Goal: Transaction & Acquisition: Download file/media

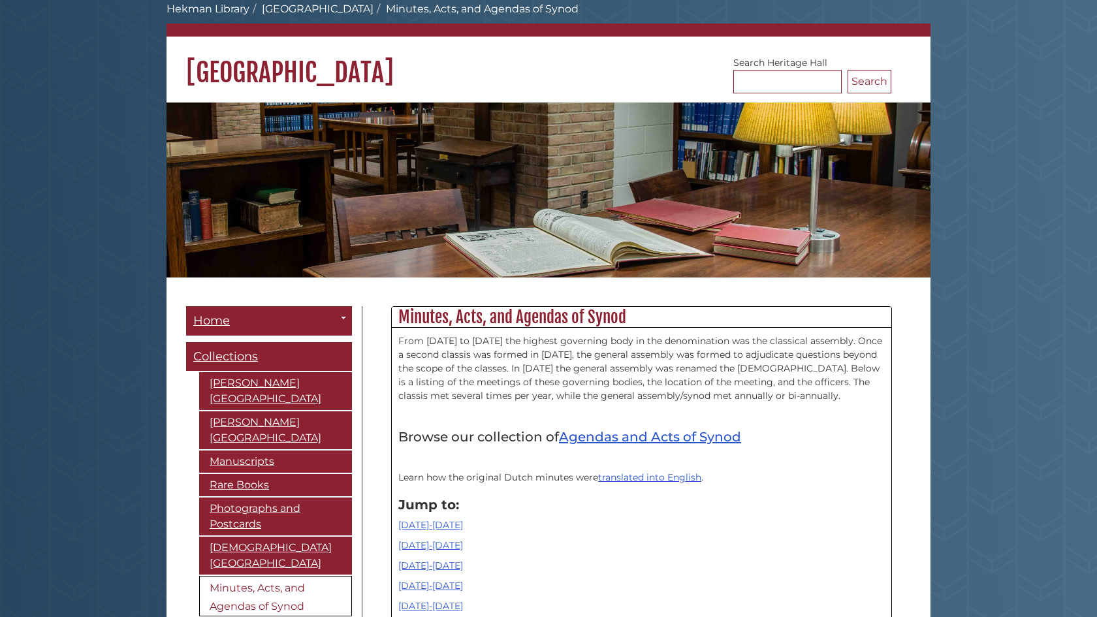
scroll to position [299, 0]
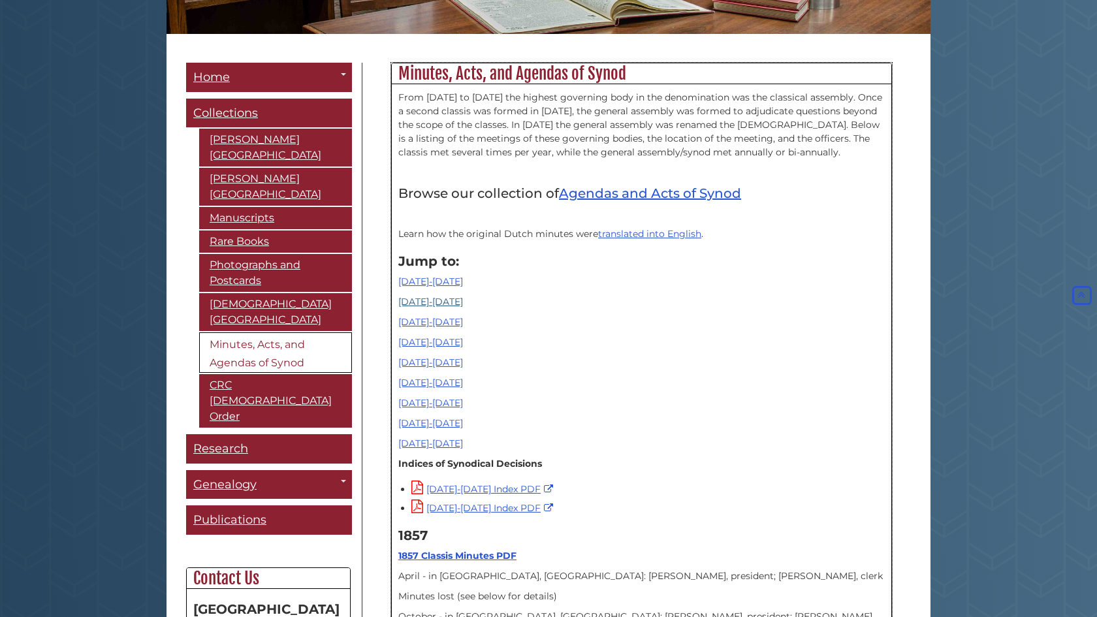
click at [419, 298] on link "[DATE]-[DATE]" at bounding box center [430, 302] width 65 height 12
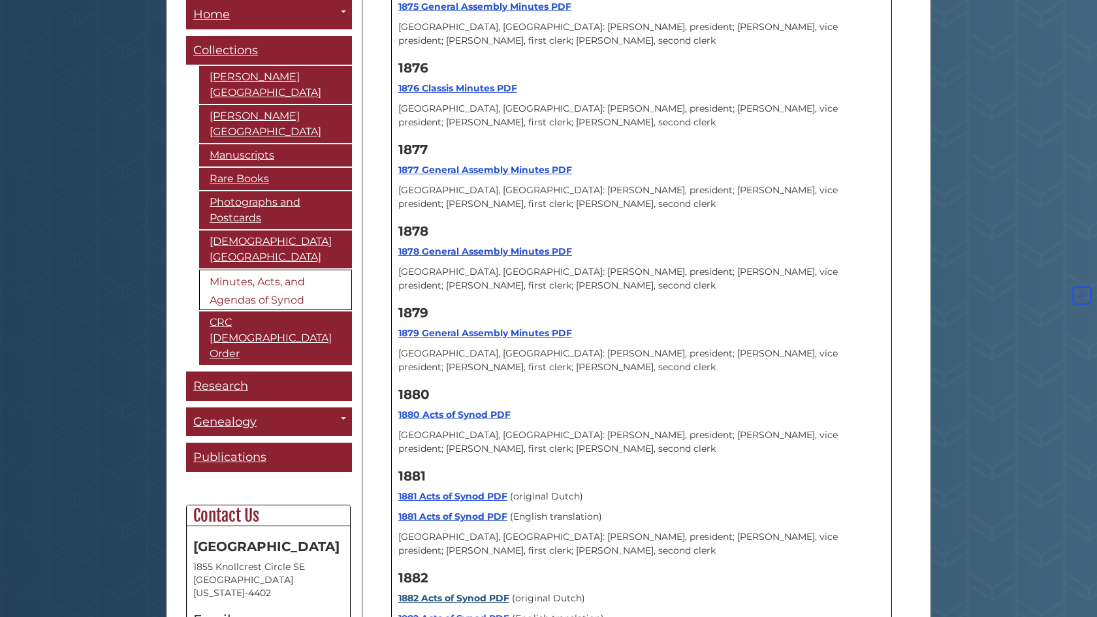
scroll to position [3342, 0]
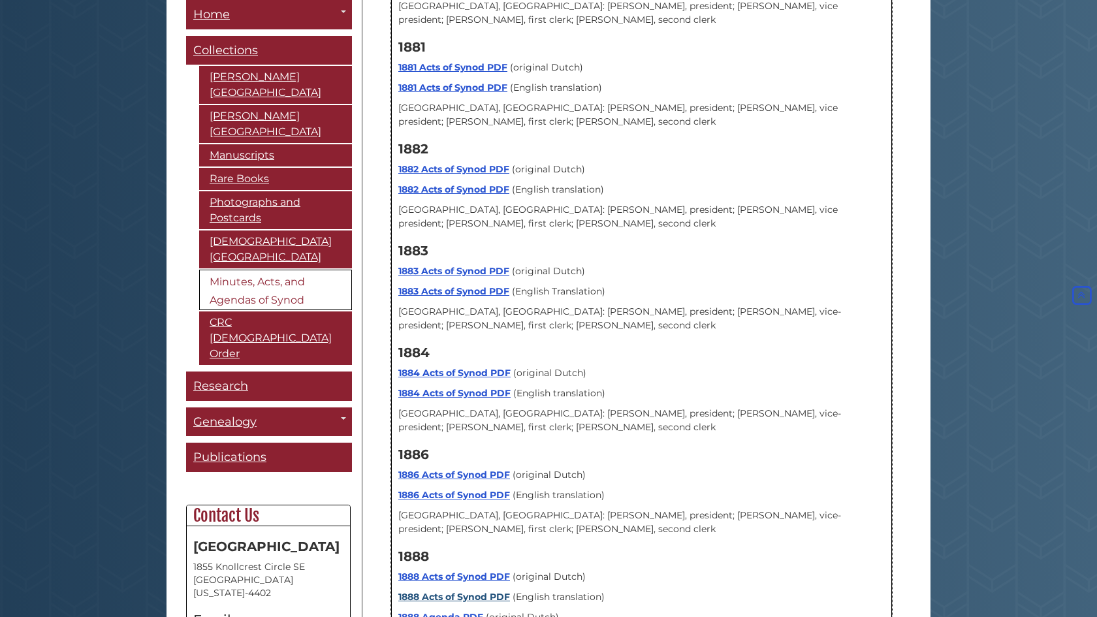
click at [466, 591] on link "1888 Acts of Synod PDF" at bounding box center [454, 597] width 112 height 12
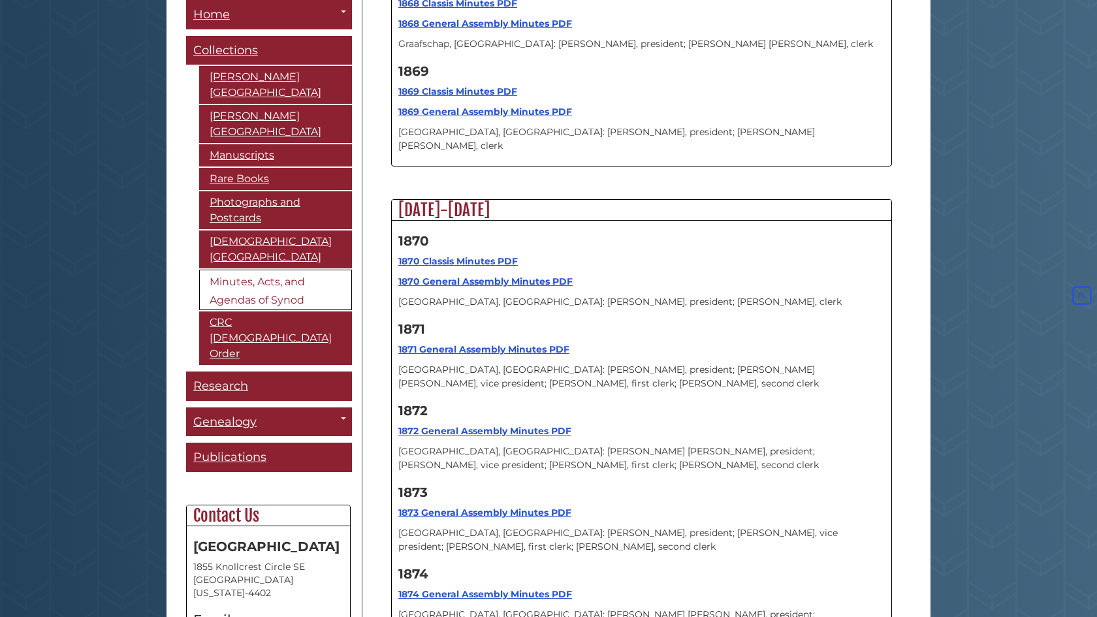
scroll to position [299, 0]
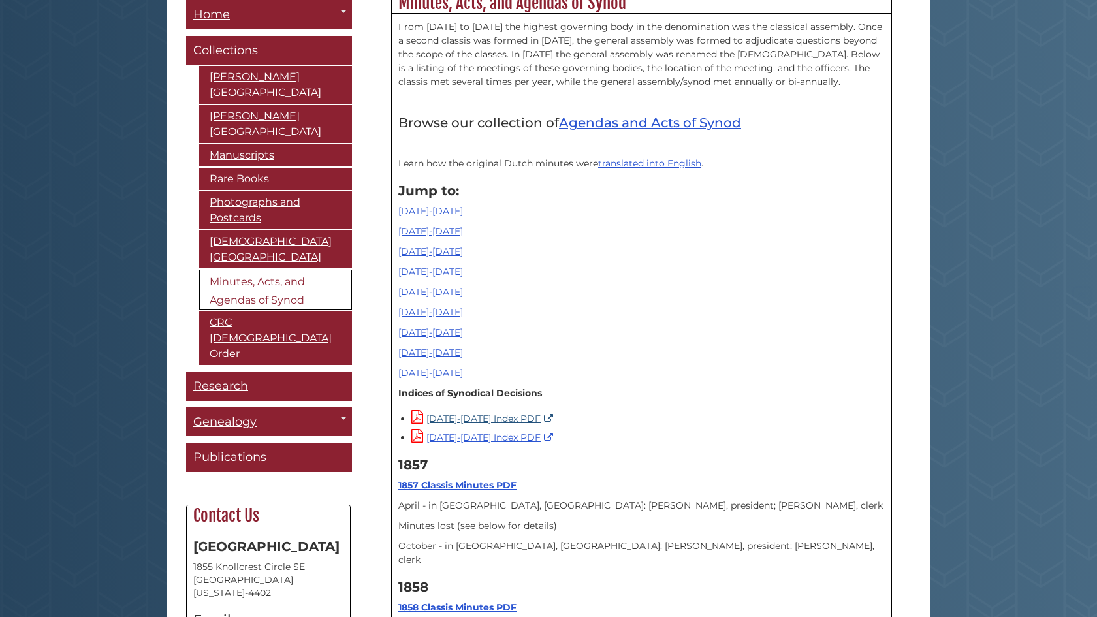
scroll to position [408, 0]
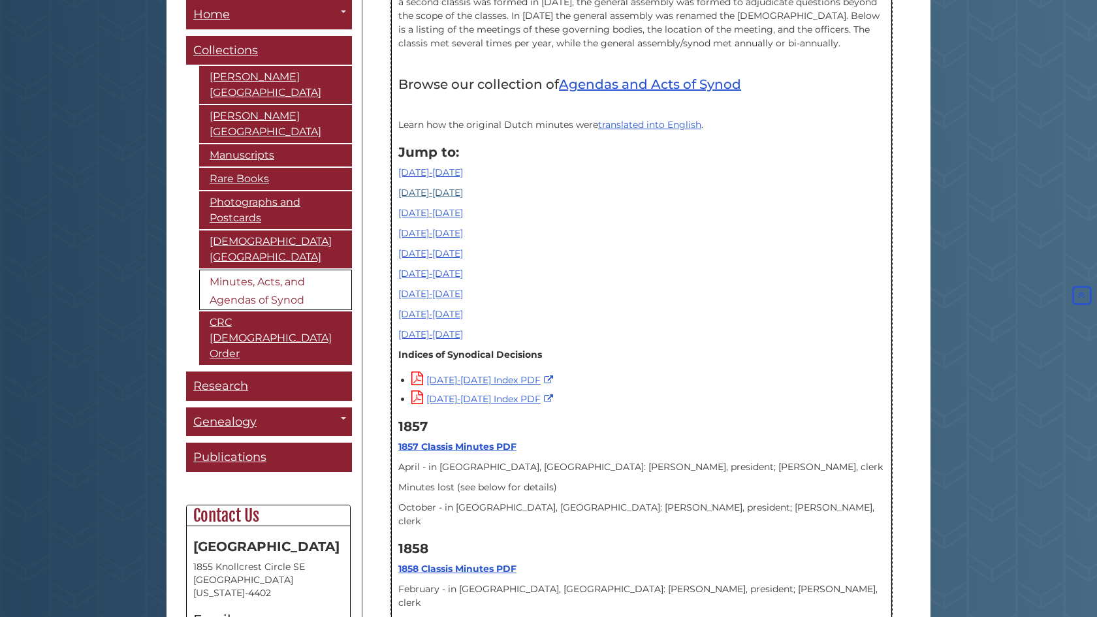
click at [427, 195] on link "[DATE]-[DATE]" at bounding box center [430, 193] width 65 height 12
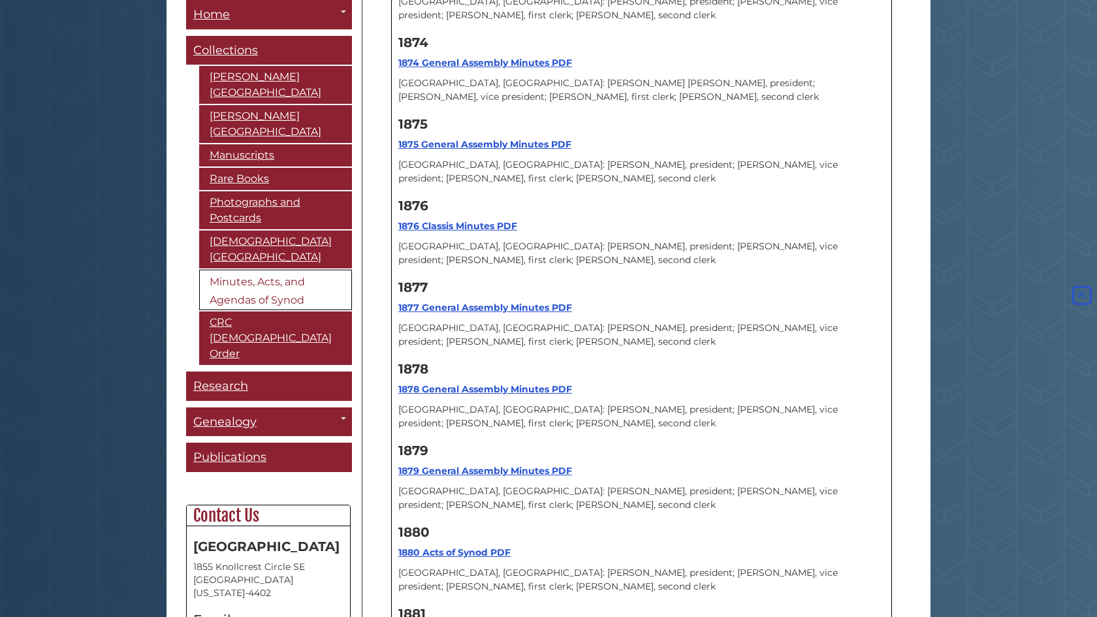
scroll to position [2778, 0]
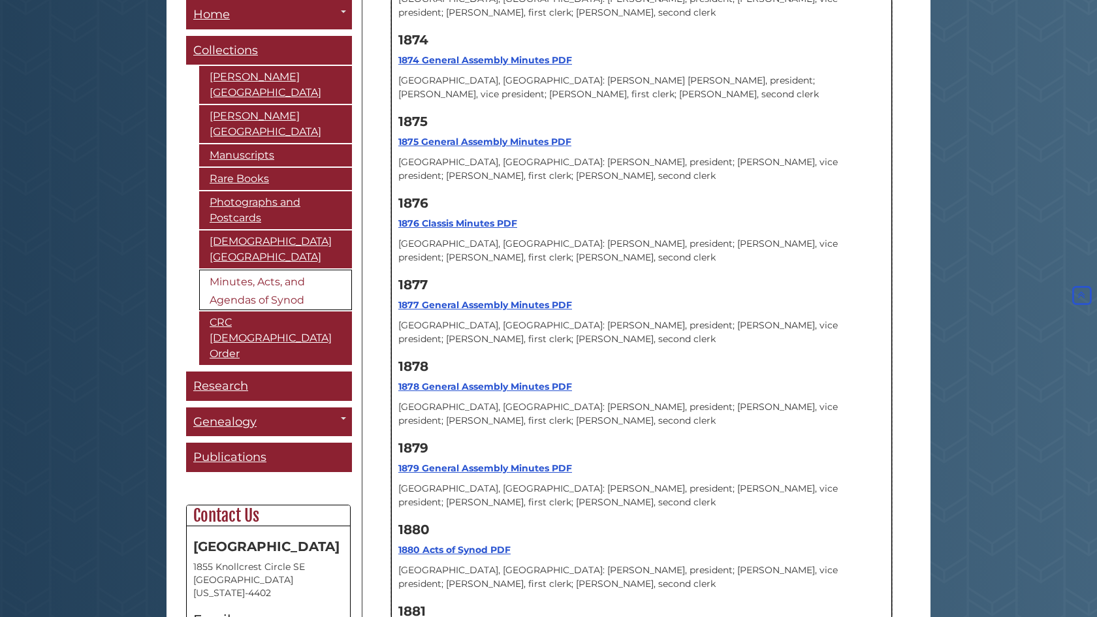
click at [432, 544] on strong "1880 Acts of Synod PDF" at bounding box center [454, 550] width 112 height 12
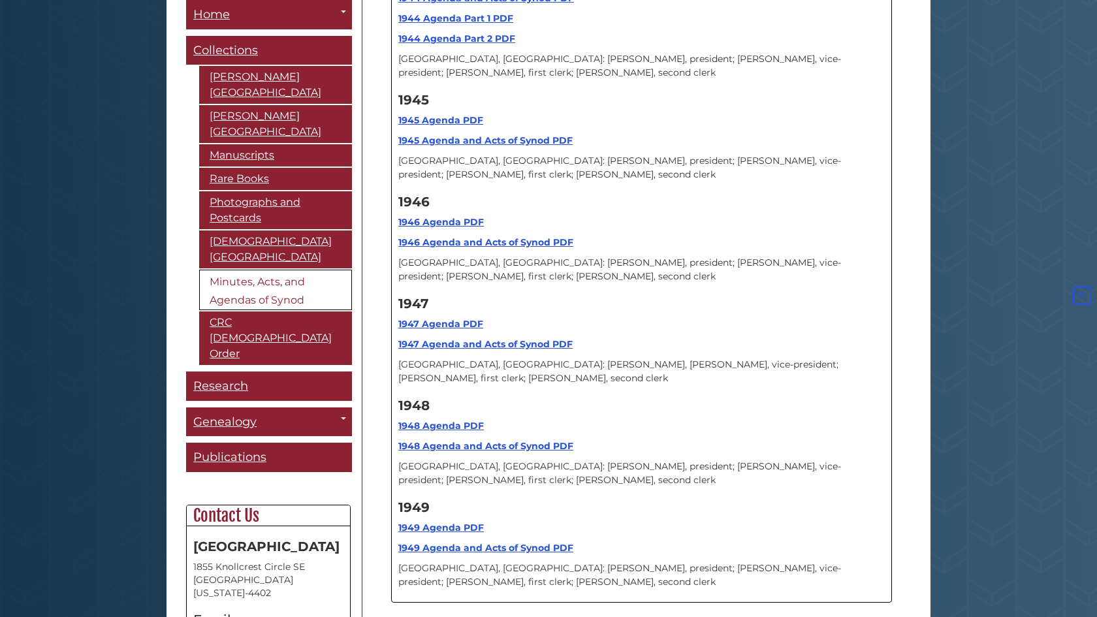
scroll to position [8124, 0]
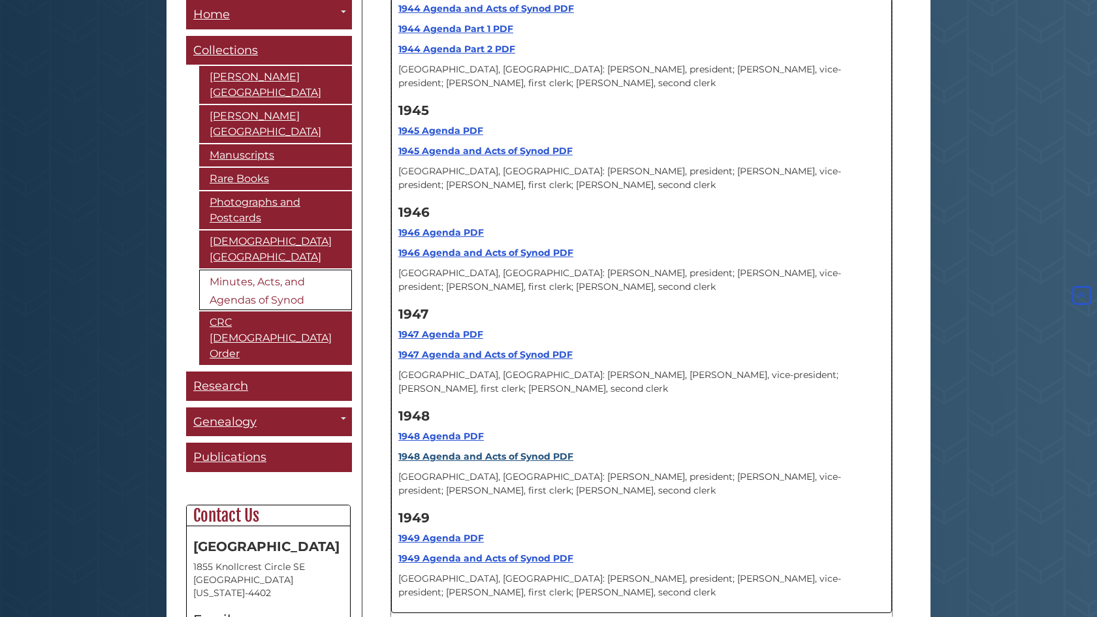
click at [464, 451] on strong "1948 Agenda and Acts of Synod PDF" at bounding box center [485, 457] width 175 height 12
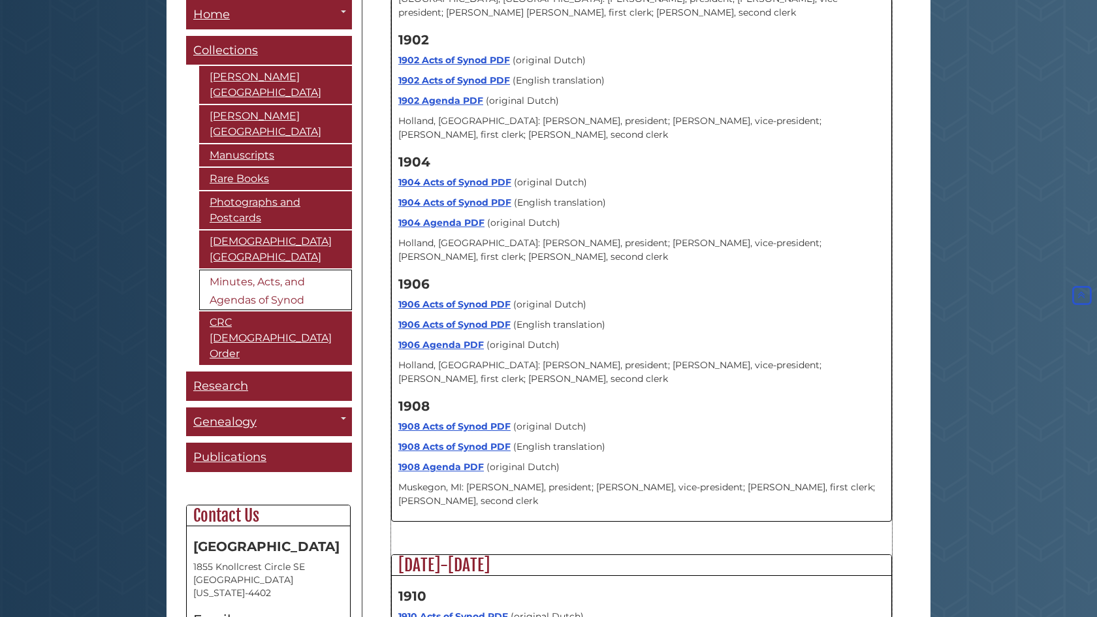
scroll to position [5125, 0]
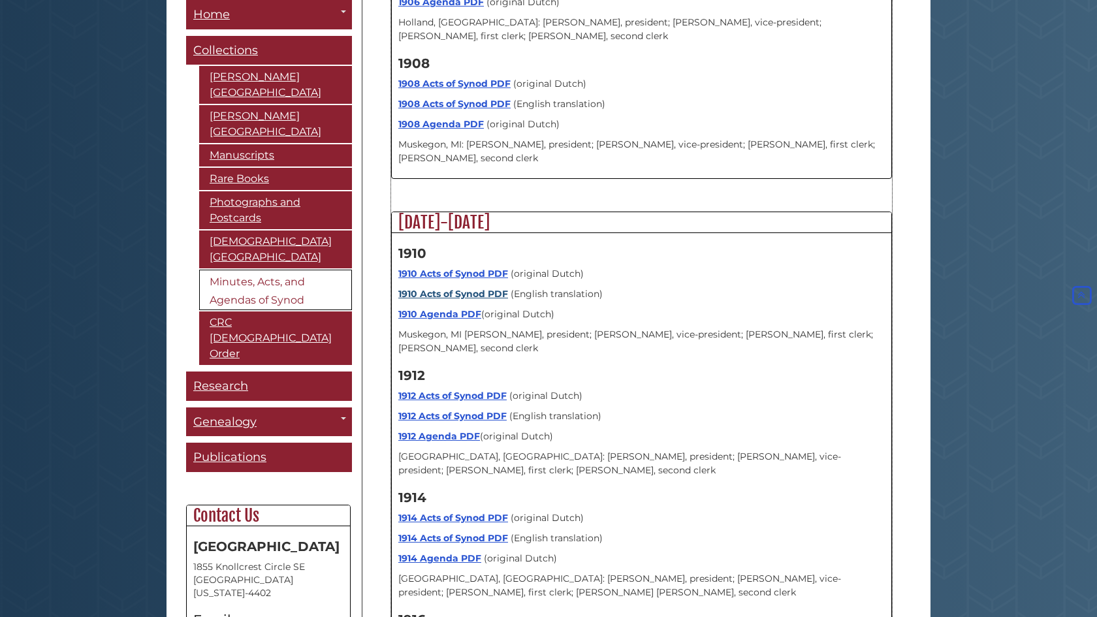
click at [458, 288] on link "1910 Acts of Synod PDF" at bounding box center [453, 294] width 110 height 12
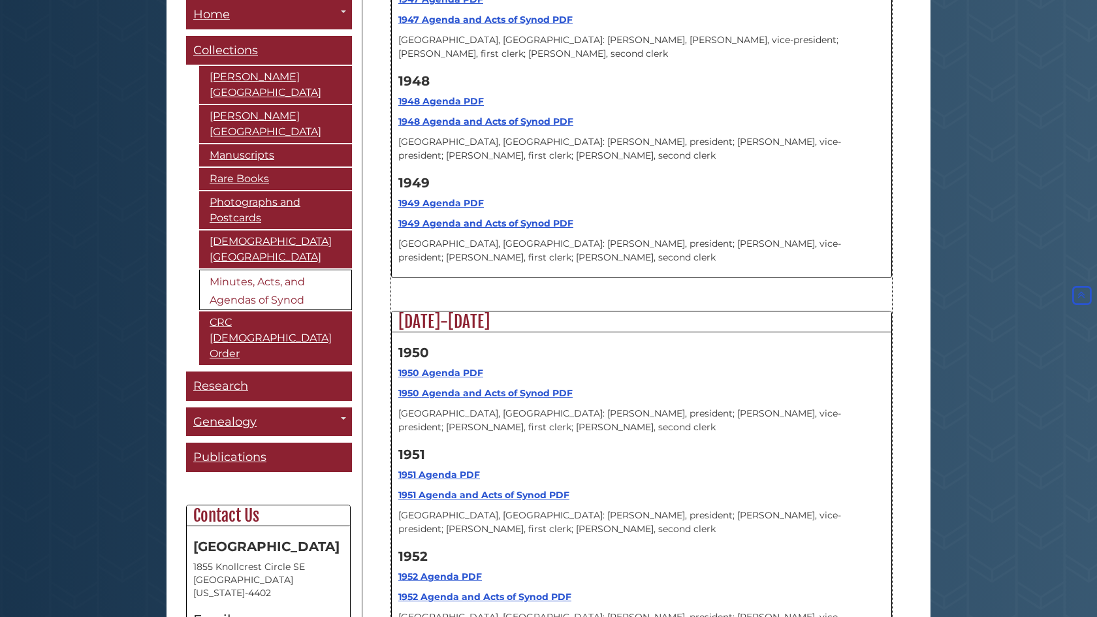
scroll to position [8111, 0]
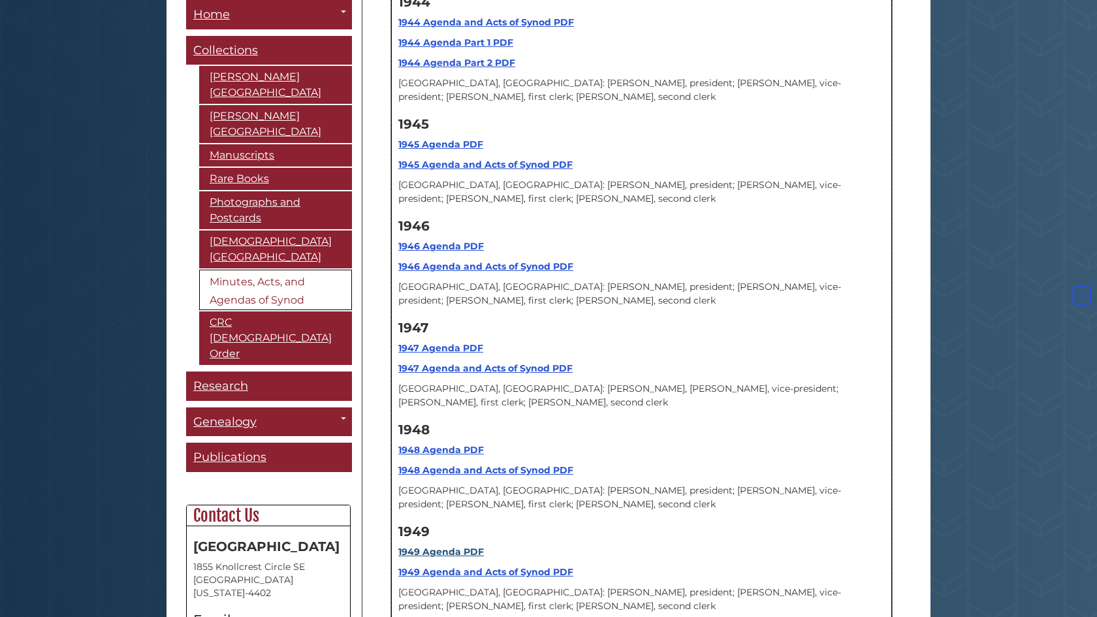
click at [449, 546] on strong "1949 Agenda PDF" at bounding box center [441, 552] width 86 height 12
click at [491, 566] on strong "1949 Agenda and Acts of Synod PDF" at bounding box center [485, 572] width 175 height 12
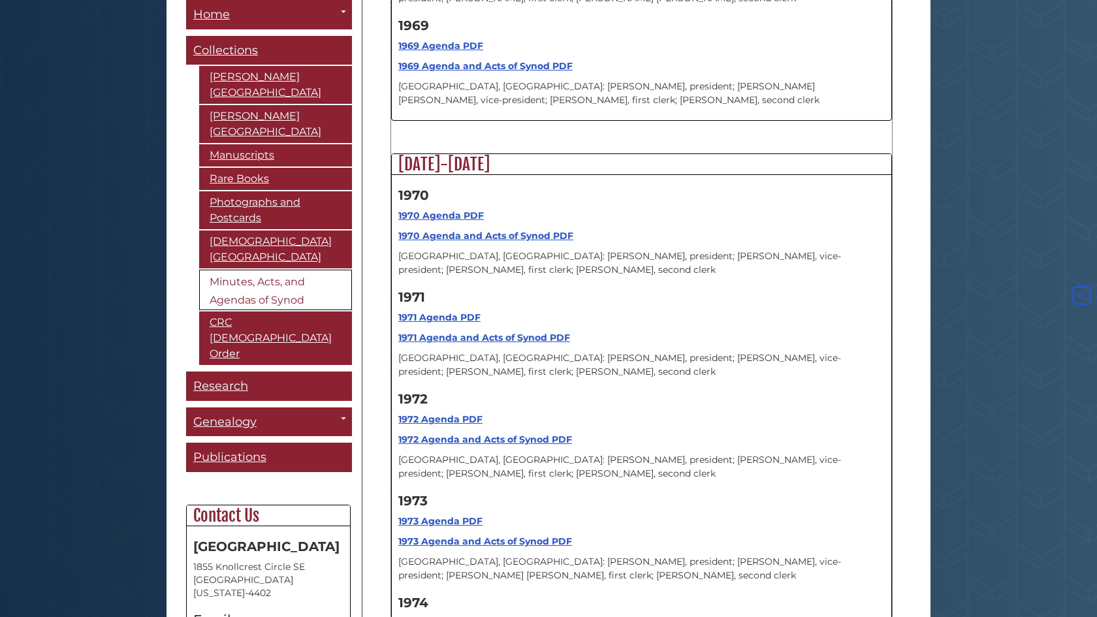
scroll to position [10998, 0]
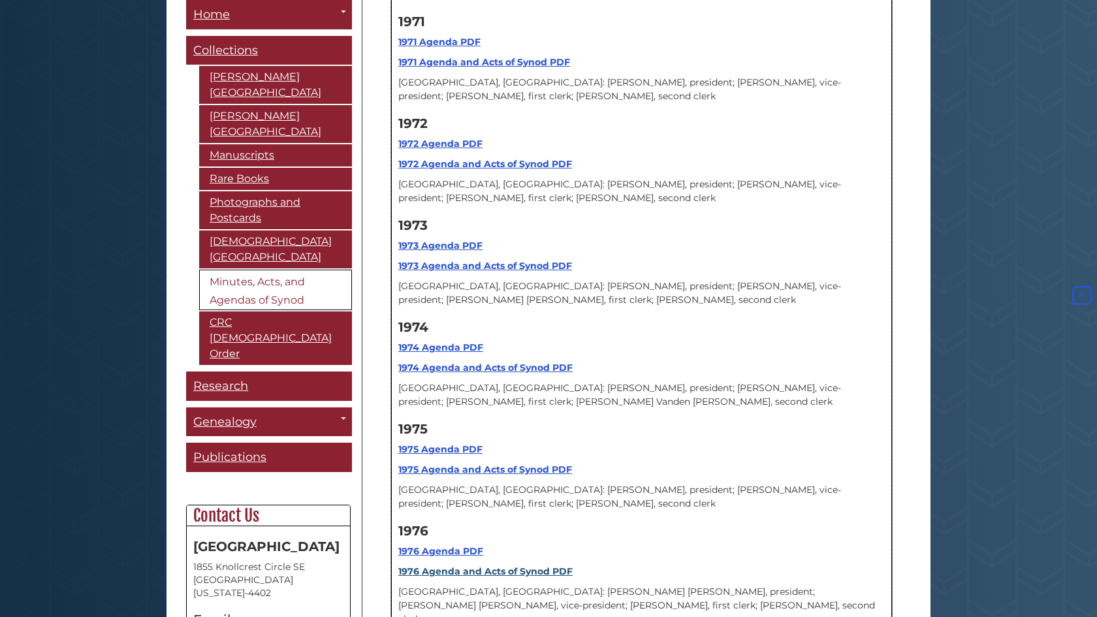
click at [477, 566] on strong "1976 Agenda and Acts of Synod PDF" at bounding box center [485, 572] width 174 height 12
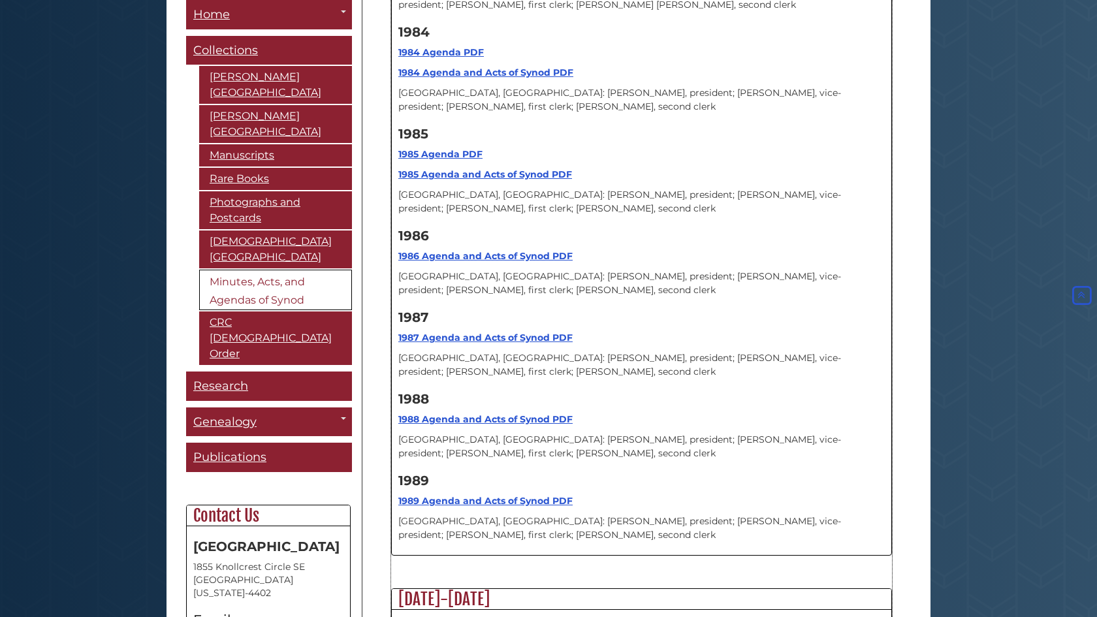
scroll to position [12296, 0]
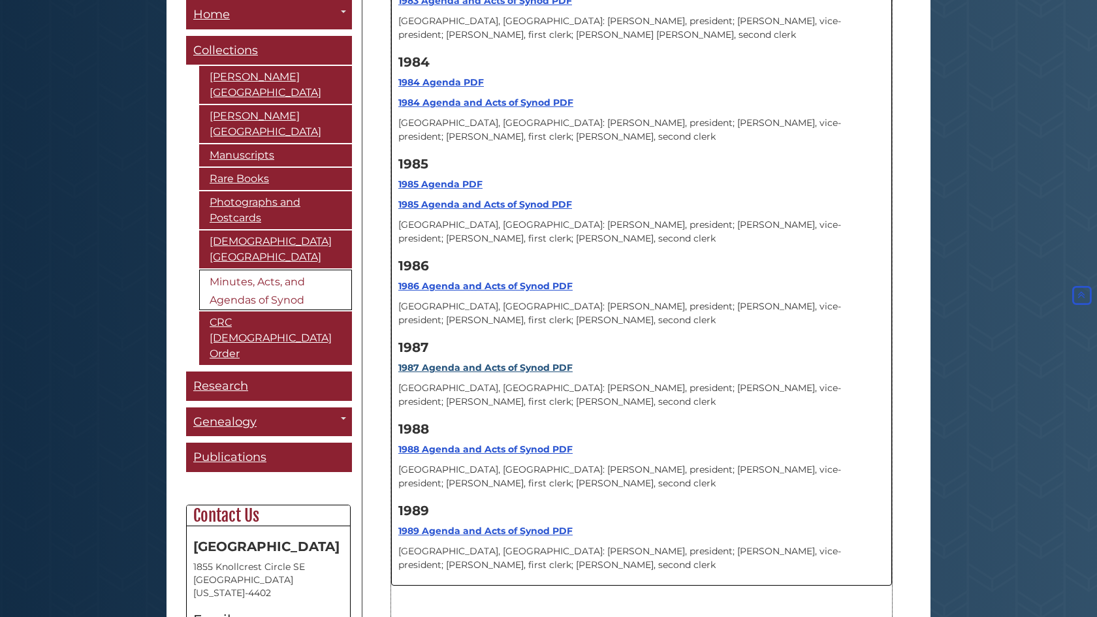
click at [509, 362] on link "1987 Agenda and Acts of Synod PDF" at bounding box center [485, 368] width 174 height 12
